Goal: Task Accomplishment & Management: Manage account settings

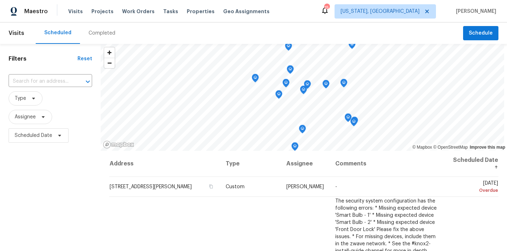
scroll to position [406, 0]
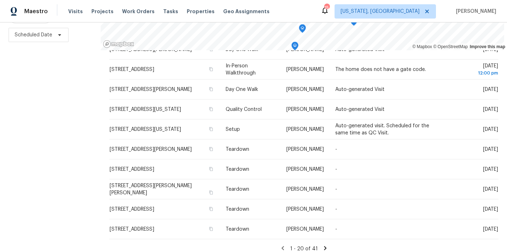
click at [52, 117] on div "Filters Reset ​ Type Assignee Scheduled Date" at bounding box center [50, 97] width 101 height 308
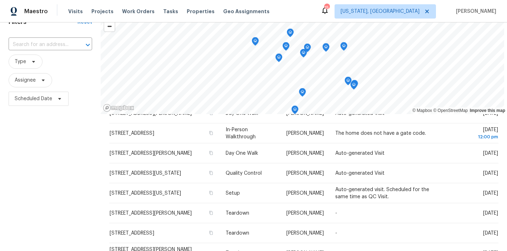
scroll to position [0, 0]
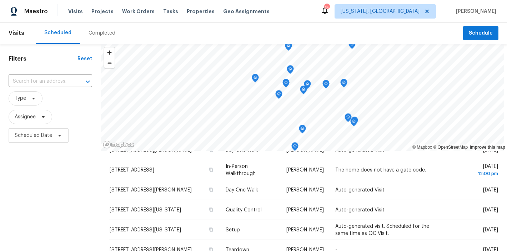
click at [282, 16] on div "Maestro Visits Projects Work Orders Tasks Properties Geo Assignments 15 Washing…" at bounding box center [253, 11] width 507 height 22
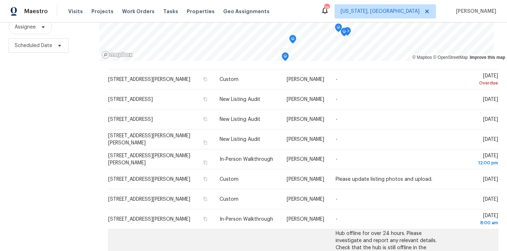
scroll to position [15, 0]
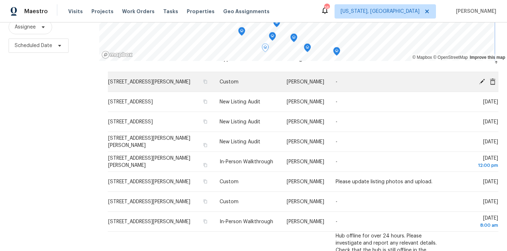
click at [267, 79] on div "© Mapbox © OpenStreetMap Improve this map Address Type Assignee Comments Schedu…" at bounding box center [303, 108] width 408 height 308
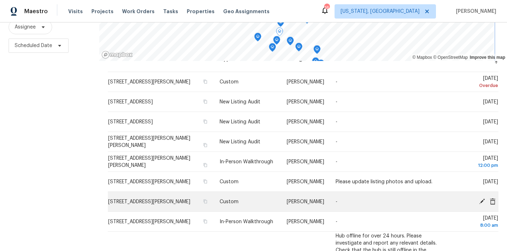
scroll to position [71, 0]
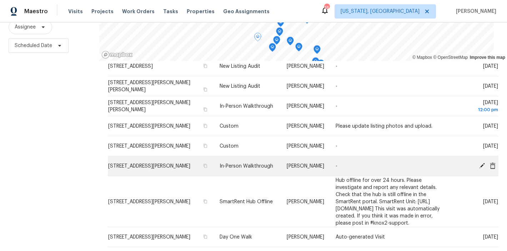
click at [479, 165] on icon at bounding box center [482, 166] width 6 height 6
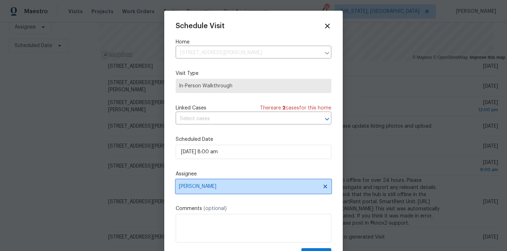
click at [199, 187] on span "[PERSON_NAME]" at bounding box center [249, 187] width 140 height 6
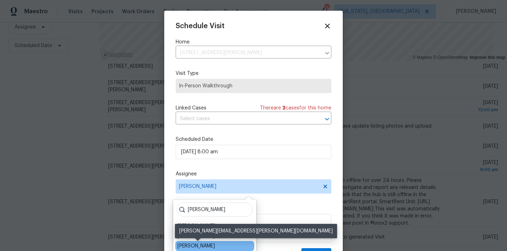
type input "chris"
click at [212, 244] on div "[PERSON_NAME]" at bounding box center [195, 246] width 37 height 7
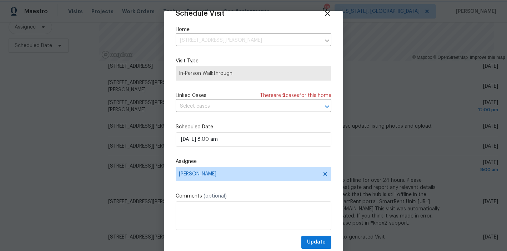
scroll to position [13, 0]
click at [309, 241] on span "Update" at bounding box center [316, 242] width 19 height 9
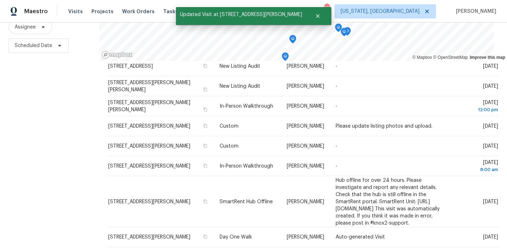
click at [62, 187] on div "Filters Reset ​ Type Assignee Scheduled Date" at bounding box center [49, 108] width 99 height 308
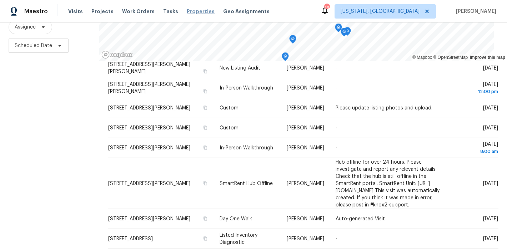
scroll to position [0, 0]
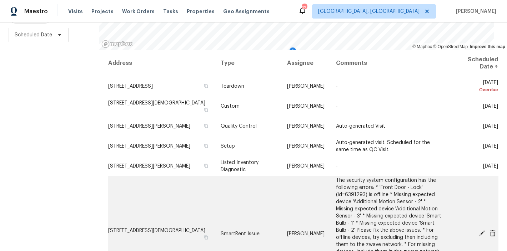
scroll to position [43, 0]
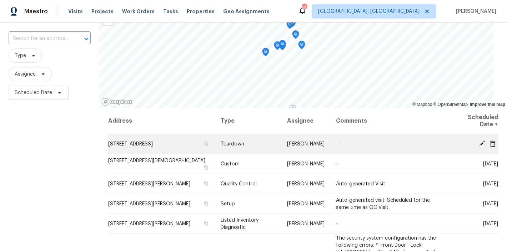
click at [479, 141] on icon at bounding box center [482, 143] width 6 height 6
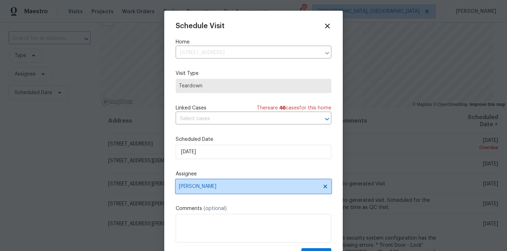
click at [201, 191] on span "[PERSON_NAME]" at bounding box center [254, 187] width 156 height 14
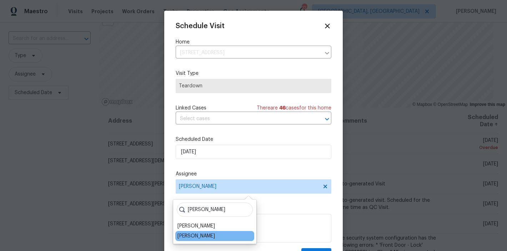
type input "chris"
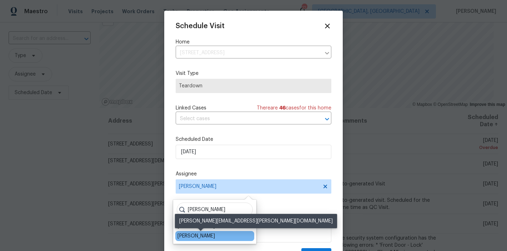
click at [211, 236] on div "[PERSON_NAME]" at bounding box center [195, 236] width 37 height 7
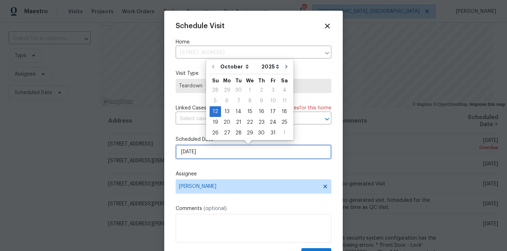
click at [208, 152] on input "10/12/2025" at bounding box center [254, 152] width 156 height 14
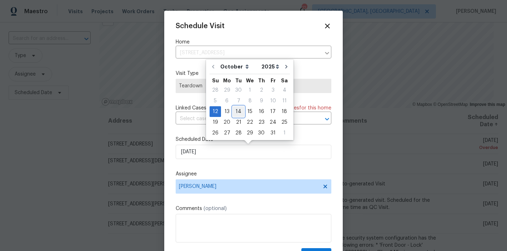
click at [236, 112] on div "14" at bounding box center [238, 112] width 11 height 10
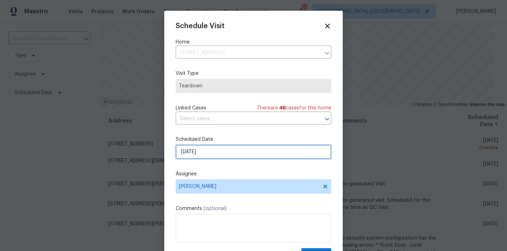
click at [194, 147] on input "10/14/2025" at bounding box center [254, 152] width 156 height 14
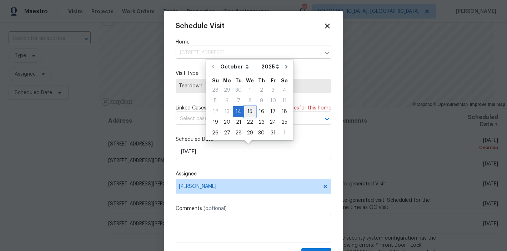
click at [248, 112] on div "15" at bounding box center [249, 112] width 11 height 10
type input "[DATE]"
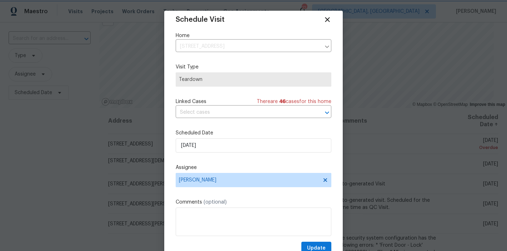
scroll to position [13, 0]
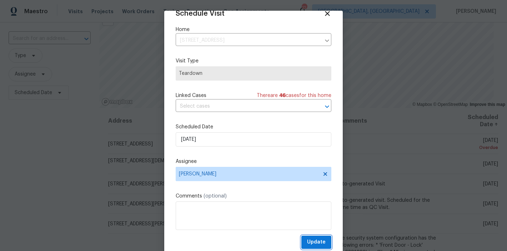
click at [311, 243] on span "Update" at bounding box center [316, 242] width 19 height 9
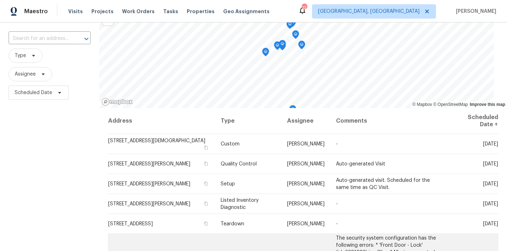
scroll to position [0, 0]
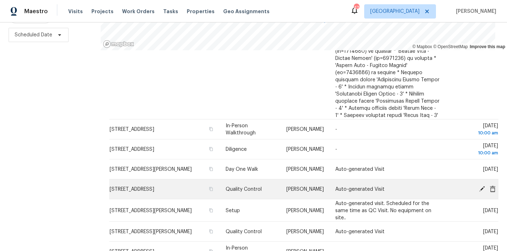
scroll to position [563, 0]
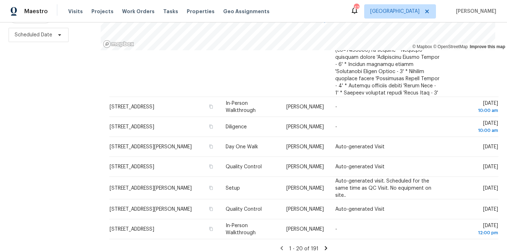
click at [325, 246] on icon at bounding box center [326, 248] width 2 height 4
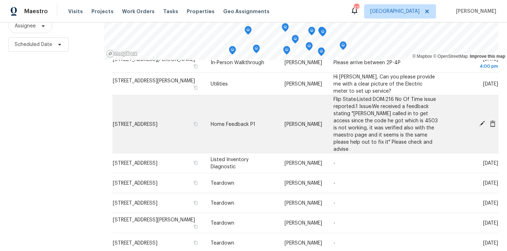
scroll to position [133, 0]
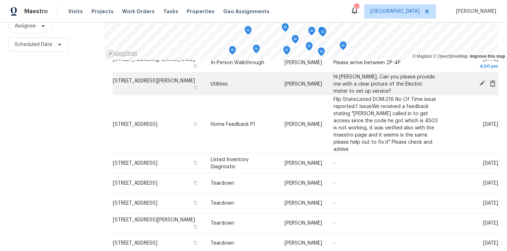
click at [479, 82] on icon at bounding box center [482, 84] width 6 height 6
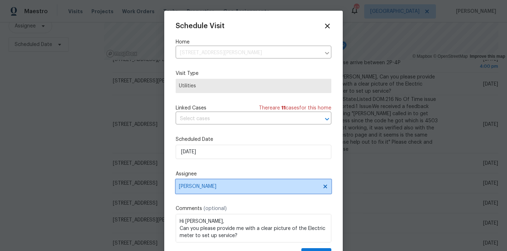
click at [198, 188] on span "[PERSON_NAME]" at bounding box center [249, 187] width 140 height 6
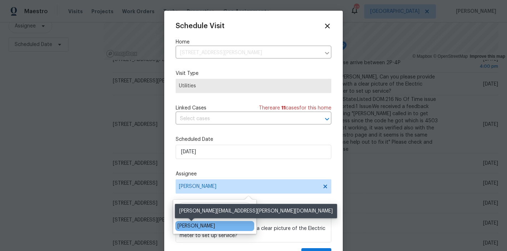
type input "[PERSON_NAME]"
click at [182, 228] on div "[PERSON_NAME]" at bounding box center [195, 226] width 37 height 7
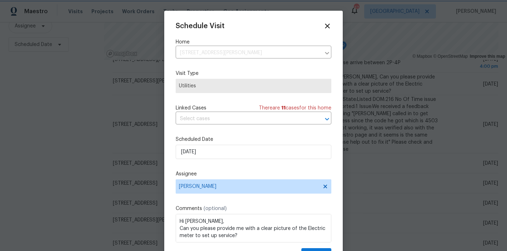
scroll to position [9, 0]
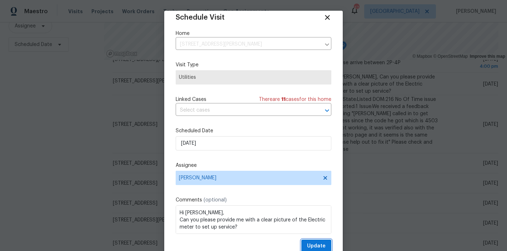
click at [310, 247] on span "Update" at bounding box center [316, 246] width 19 height 9
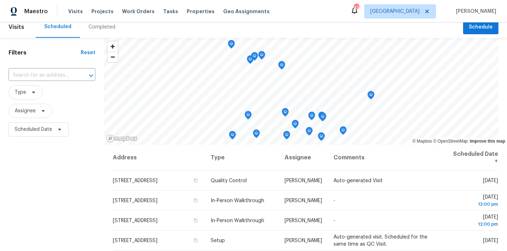
scroll to position [0, 0]
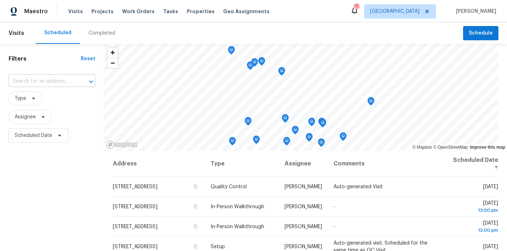
click at [40, 80] on input "text" at bounding box center [42, 81] width 67 height 11
type input "7200"
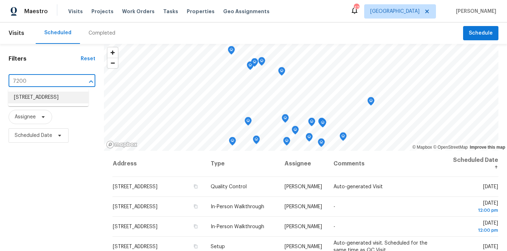
click at [35, 98] on li "[STREET_ADDRESS]" at bounding box center [48, 98] width 80 height 12
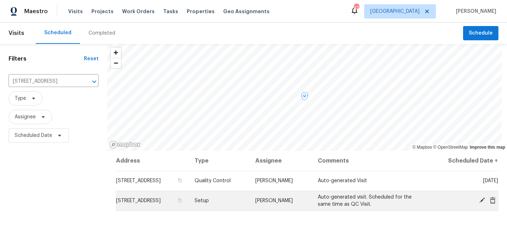
click at [479, 199] on icon at bounding box center [482, 201] width 6 height 6
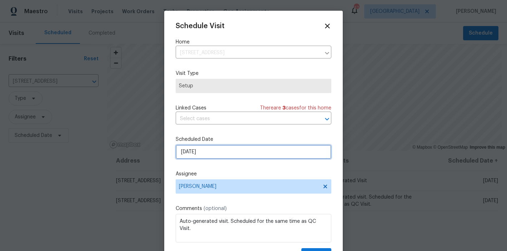
click at [185, 152] on input "[DATE]" at bounding box center [254, 152] width 156 height 14
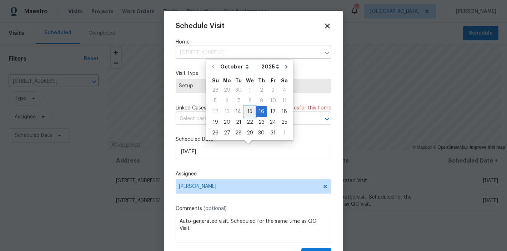
click at [249, 110] on div "15" at bounding box center [249, 112] width 11 height 10
type input "[DATE]"
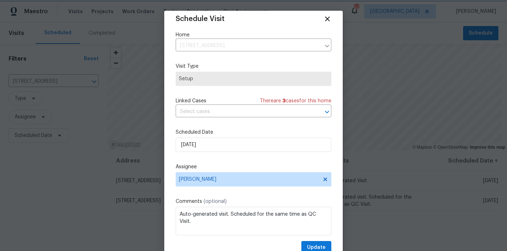
scroll to position [13, 0]
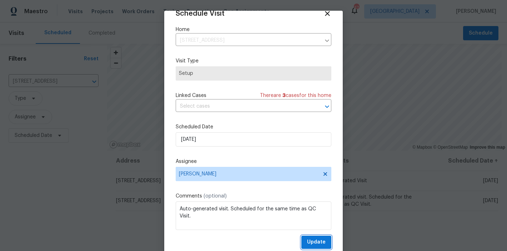
click at [309, 243] on span "Update" at bounding box center [316, 242] width 19 height 9
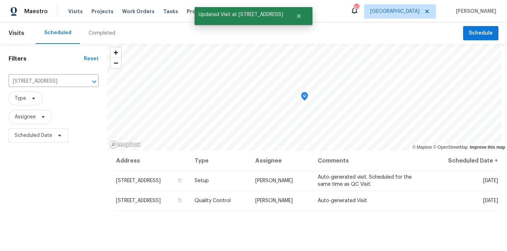
click at [34, 208] on div "Filters Reset [STREET_ADDRESS] ​ Type Assignee Scheduled Date" at bounding box center [53, 198] width 107 height 308
click at [85, 81] on icon "Clear" at bounding box center [85, 82] width 4 height 4
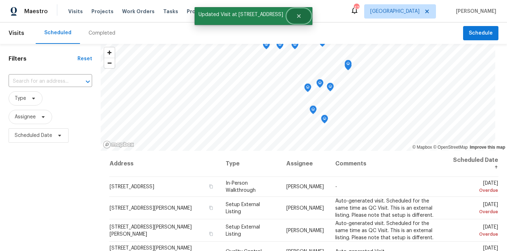
click at [298, 16] on icon "Close" at bounding box center [299, 16] width 6 height 6
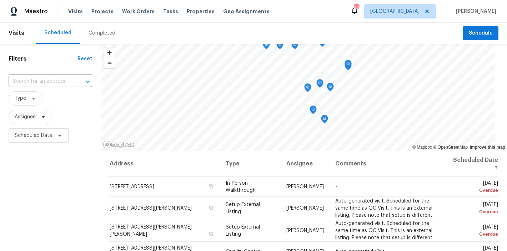
click at [317, 14] on div "Maestro Visits Projects Work Orders Tasks Properties Geo Assignments 47 Raleigh…" at bounding box center [253, 11] width 507 height 22
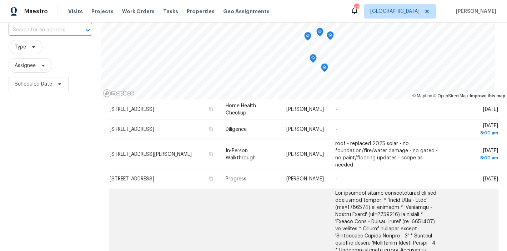
scroll to position [176, 0]
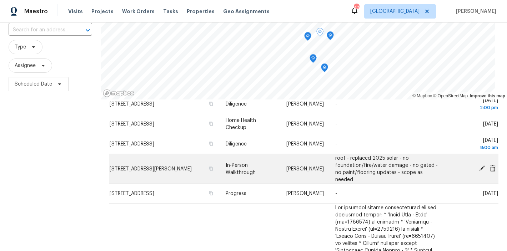
click at [479, 168] on icon at bounding box center [482, 169] width 6 height 6
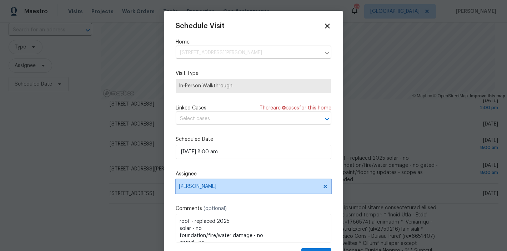
click at [204, 187] on span "[PERSON_NAME]" at bounding box center [249, 187] width 140 height 6
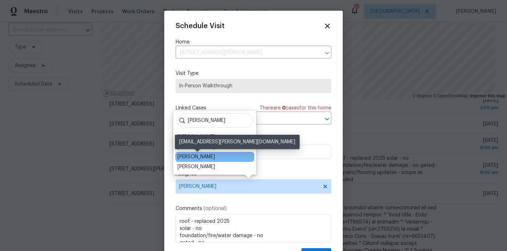
type input "[PERSON_NAME]"
click at [195, 155] on div "[PERSON_NAME]" at bounding box center [195, 156] width 37 height 7
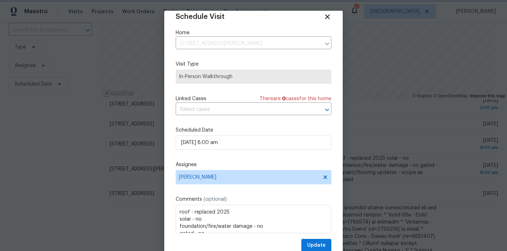
scroll to position [13, 0]
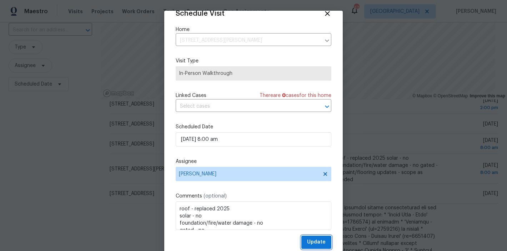
click at [307, 242] on span "Update" at bounding box center [316, 242] width 19 height 9
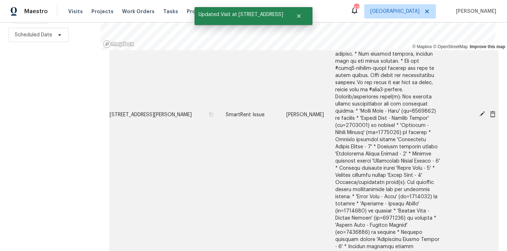
scroll to position [523, 0]
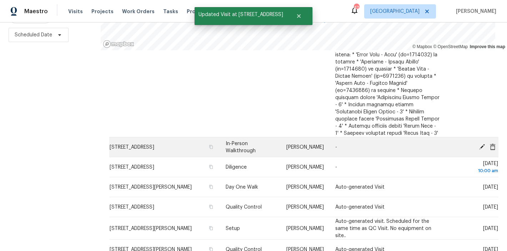
click at [479, 144] on icon at bounding box center [482, 147] width 6 height 6
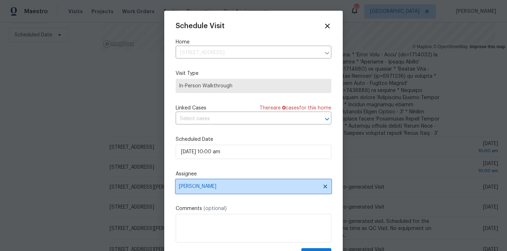
click at [204, 188] on span "[PERSON_NAME]" at bounding box center [249, 187] width 140 height 6
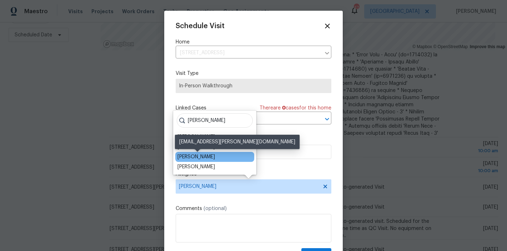
type input "[PERSON_NAME]"
click at [209, 157] on div "[PERSON_NAME]" at bounding box center [195, 156] width 37 height 7
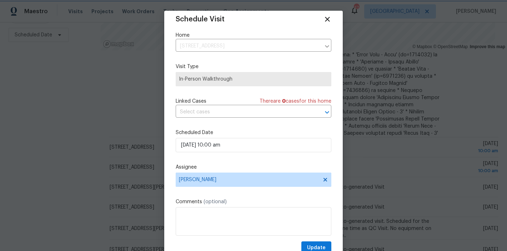
scroll to position [13, 0]
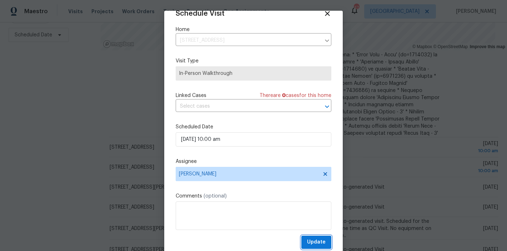
click at [316, 243] on span "Update" at bounding box center [316, 242] width 19 height 9
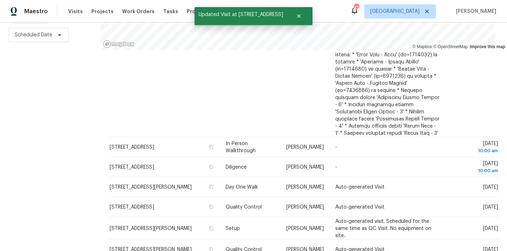
click at [27, 163] on div "Filters Reset ​ Type Assignee Scheduled Date" at bounding box center [50, 97] width 101 height 308
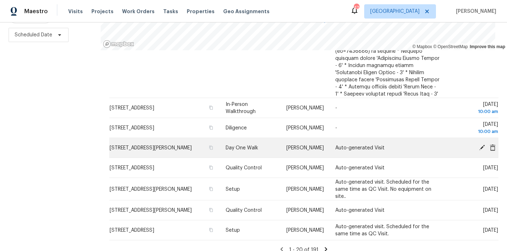
scroll to position [563, 0]
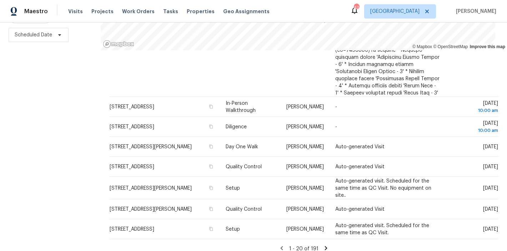
click at [56, 186] on div "Filters Reset ​ Type Assignee Scheduled Date" at bounding box center [50, 97] width 101 height 308
